Goal: Task Accomplishment & Management: Manage account settings

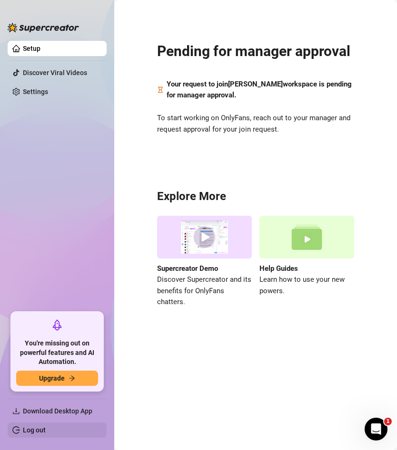
click at [46, 429] on link "Log out" at bounding box center [34, 431] width 23 height 8
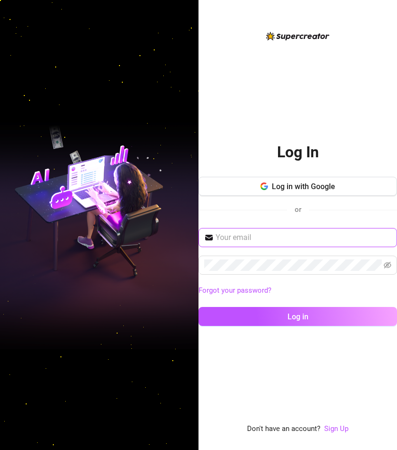
paste input "[EMAIL_ADDRESS][DOMAIN_NAME]"
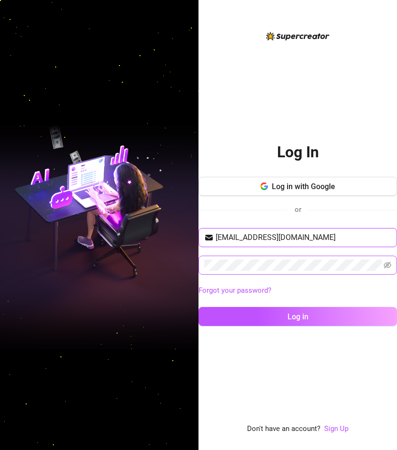
type input "[EMAIL_ADDRESS][DOMAIN_NAME]"
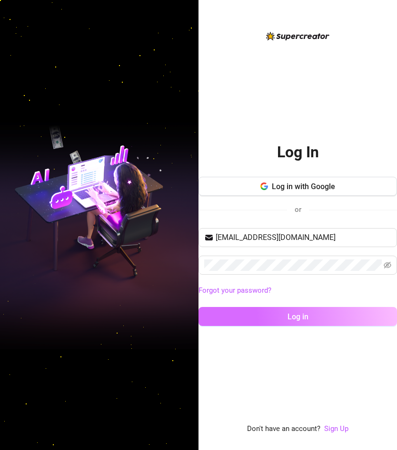
click at [289, 324] on button "Log in" at bounding box center [297, 316] width 198 height 19
